Goal: Transaction & Acquisition: Book appointment/travel/reservation

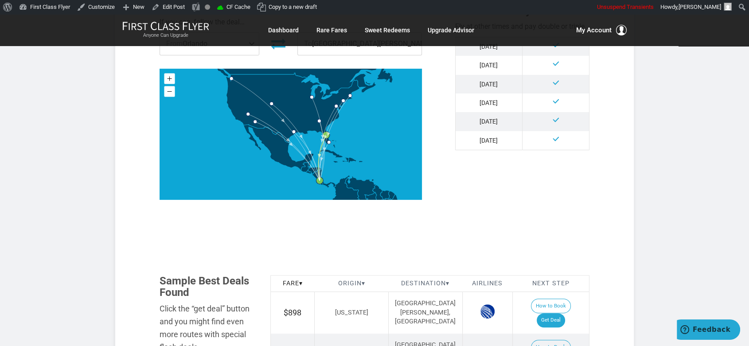
scroll to position [98, 0]
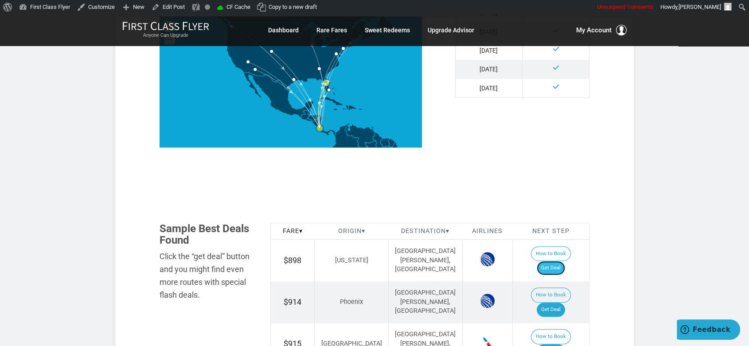
click at [565, 261] on link "Get Deal" at bounding box center [551, 268] width 28 height 14
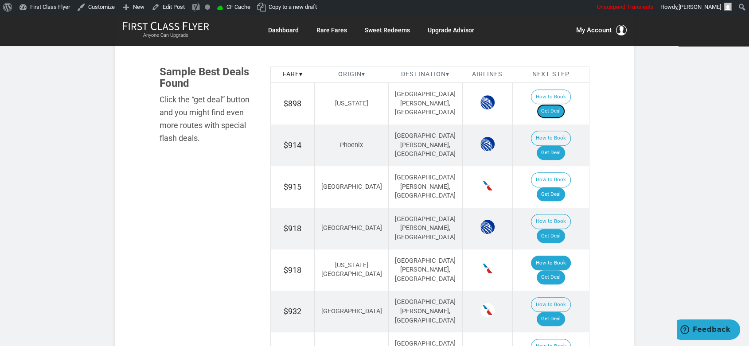
scroll to position [591, 0]
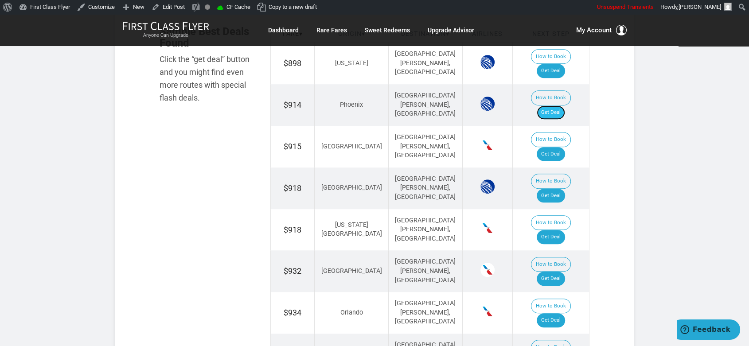
click at [559, 106] on link "Get Deal" at bounding box center [551, 113] width 28 height 14
click at [560, 189] on link "Get Deal" at bounding box center [551, 196] width 28 height 14
click at [563, 230] on link "Get Deal" at bounding box center [551, 237] width 28 height 14
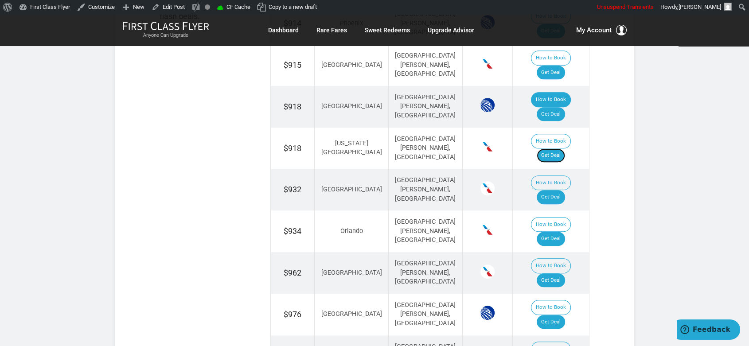
scroll to position [689, 0]
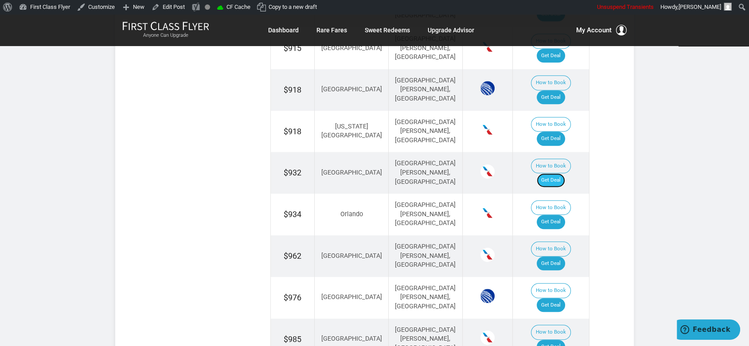
click at [565, 173] on link "Get Deal" at bounding box center [551, 180] width 28 height 14
click at [559, 215] on link "Get Deal" at bounding box center [551, 222] width 28 height 14
click at [560, 257] on link "Get Deal" at bounding box center [551, 264] width 28 height 14
click at [565, 298] on link "Get Deal" at bounding box center [551, 305] width 28 height 14
click at [563, 340] on link "Get Deal" at bounding box center [551, 347] width 28 height 14
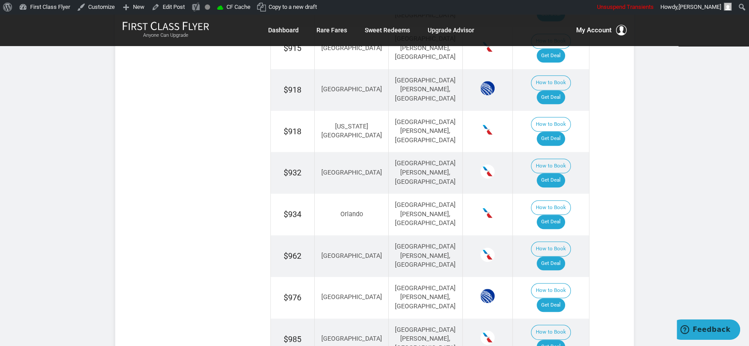
drag, startPoint x: 156, startPoint y: 146, endPoint x: 150, endPoint y: 90, distance: 56.1
click at [156, 146] on div "Sample Best Deals Found Click the “get deal” button and you might find even mor…" at bounding box center [374, 189] width 443 height 525
